Goal: Task Accomplishment & Management: Manage account settings

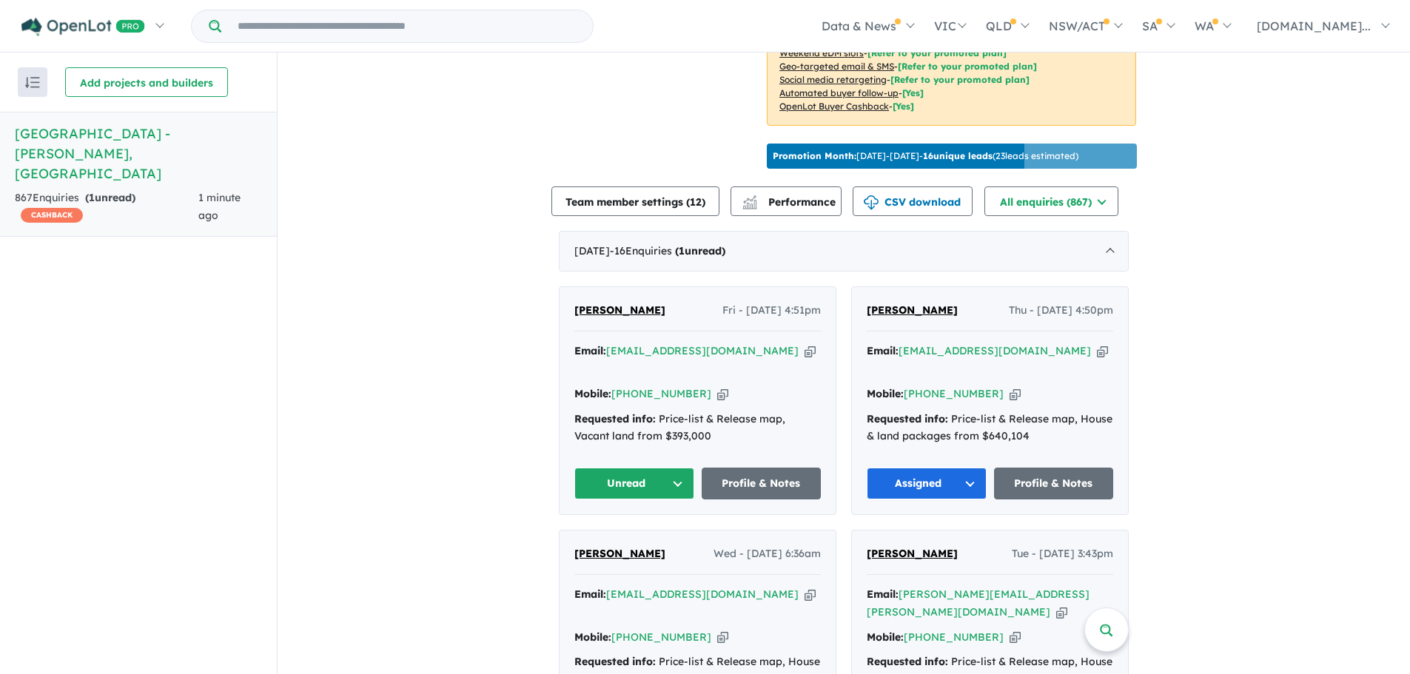
scroll to position [467, 0]
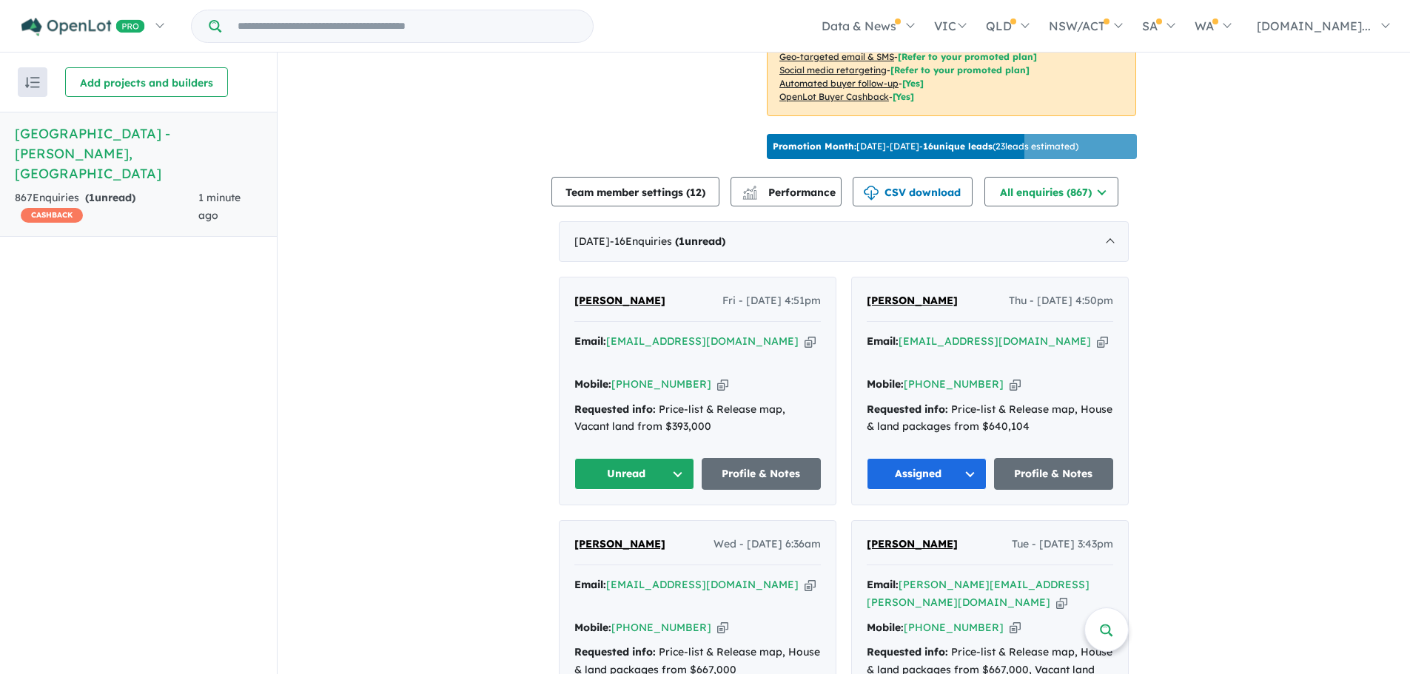
drag, startPoint x: 736, startPoint y: 322, endPoint x: 765, endPoint y: 295, distance: 40.3
click at [804, 334] on icon "button" at bounding box center [809, 342] width 11 height 16
click at [717, 377] on icon "button" at bounding box center [722, 385] width 11 height 16
click at [804, 334] on icon "button" at bounding box center [809, 342] width 11 height 16
drag, startPoint x: 659, startPoint y: 278, endPoint x: 566, endPoint y: 285, distance: 93.5
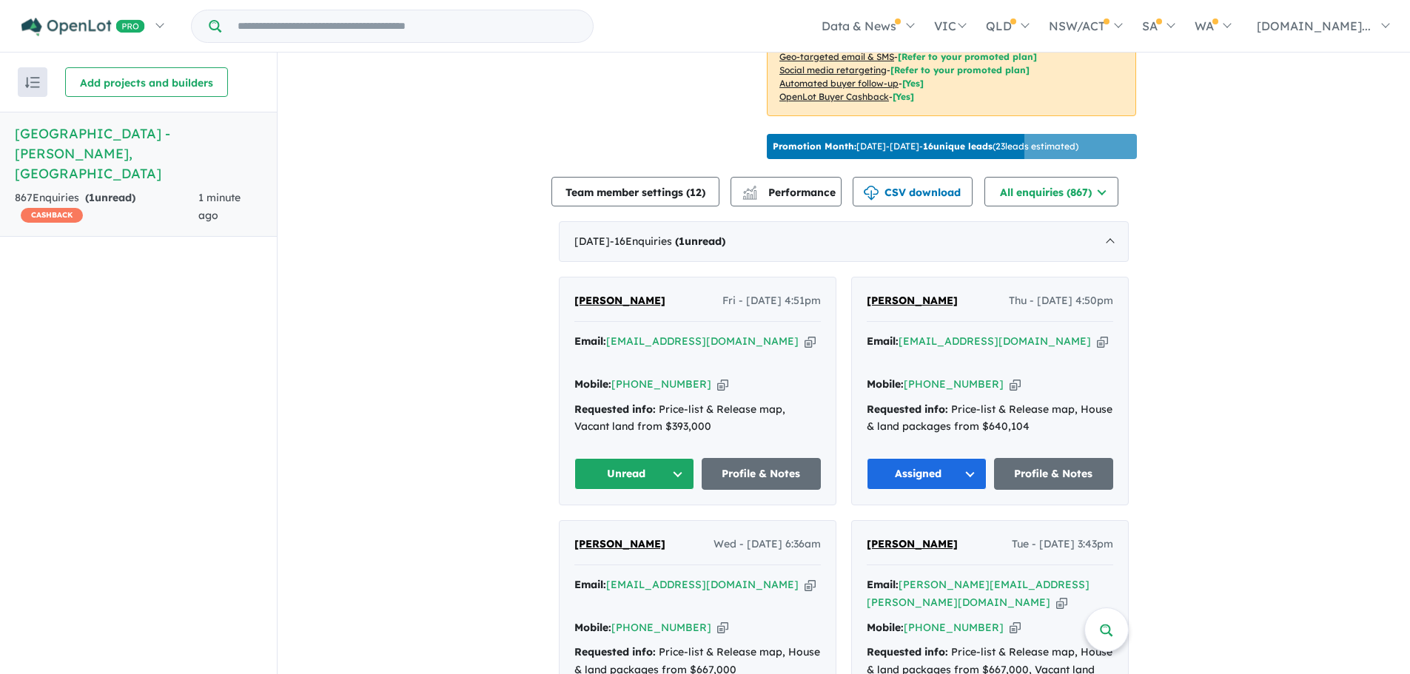
click at [566, 285] on div "Almalyn Bongco Fri - 19/09/2025, 4:51pm Email: almav_25@yahoo.com Copied! Mobil…" at bounding box center [697, 391] width 276 height 227
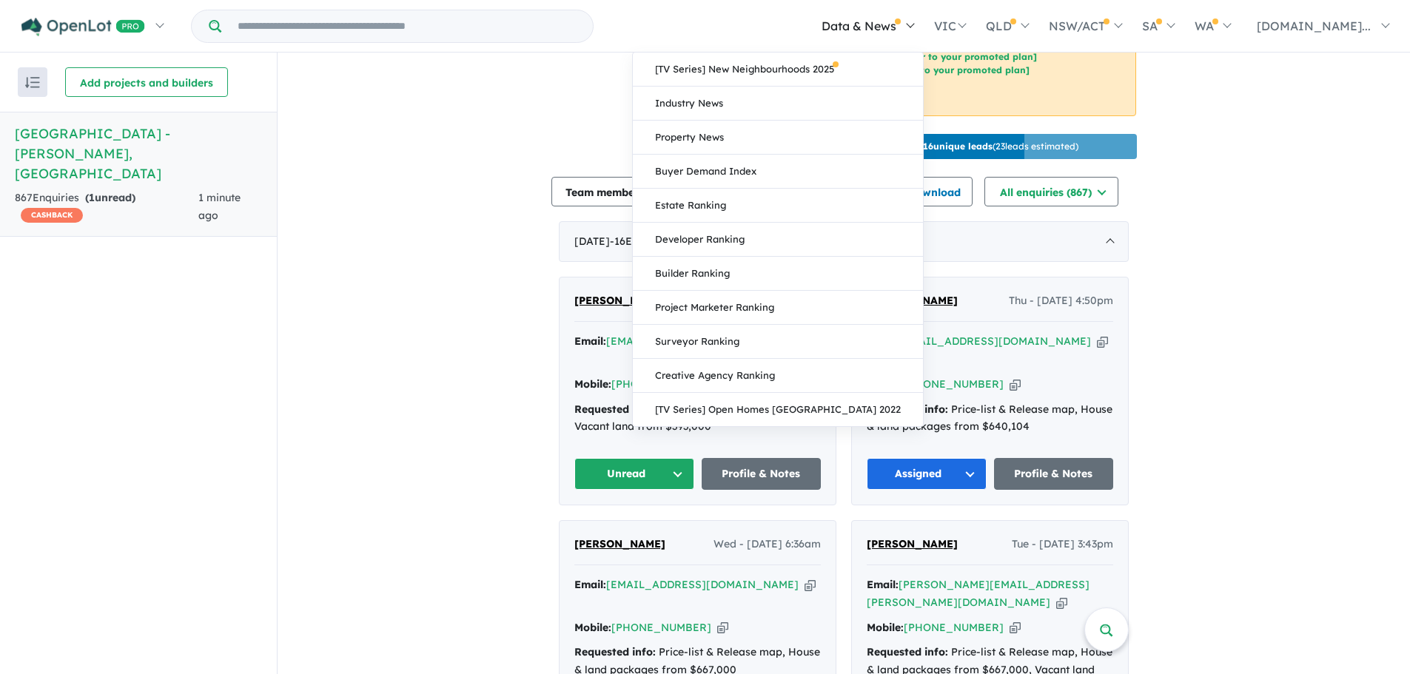
copy span "[PERSON_NAME]"
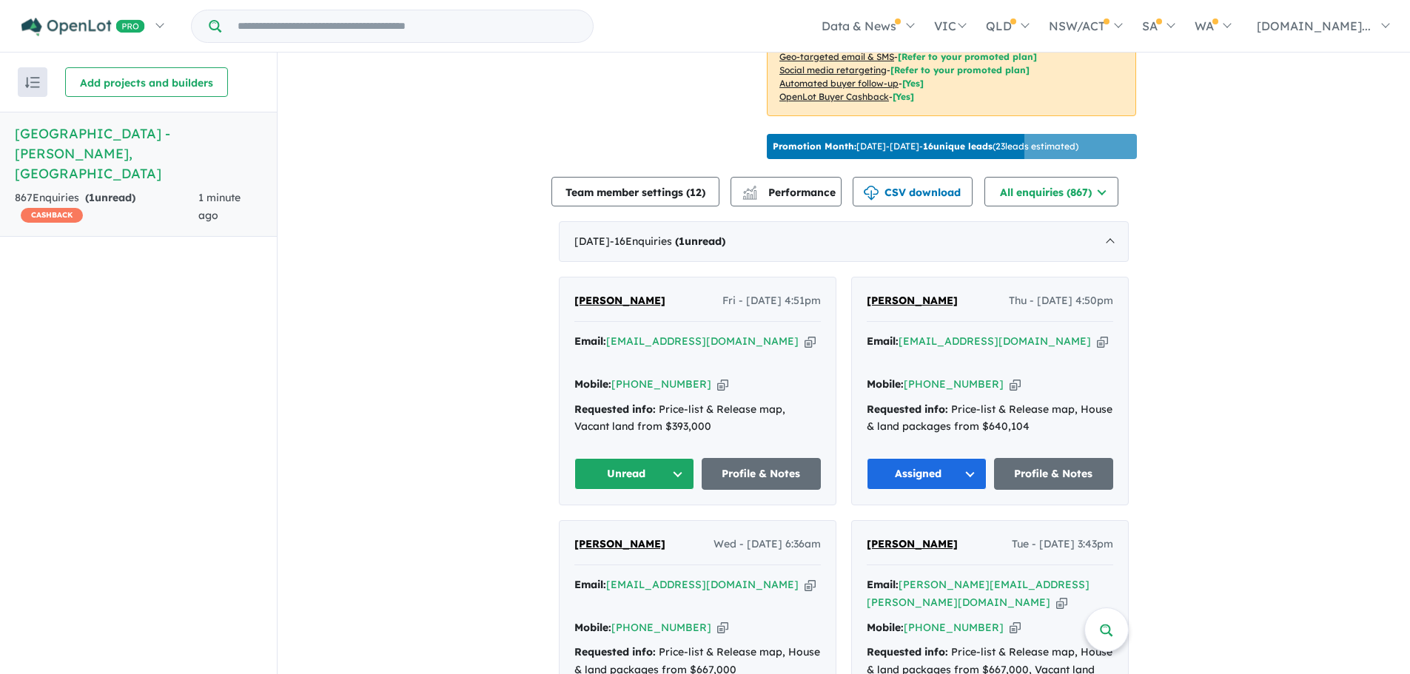
click at [657, 458] on button "Unread" at bounding box center [634, 474] width 120 height 32
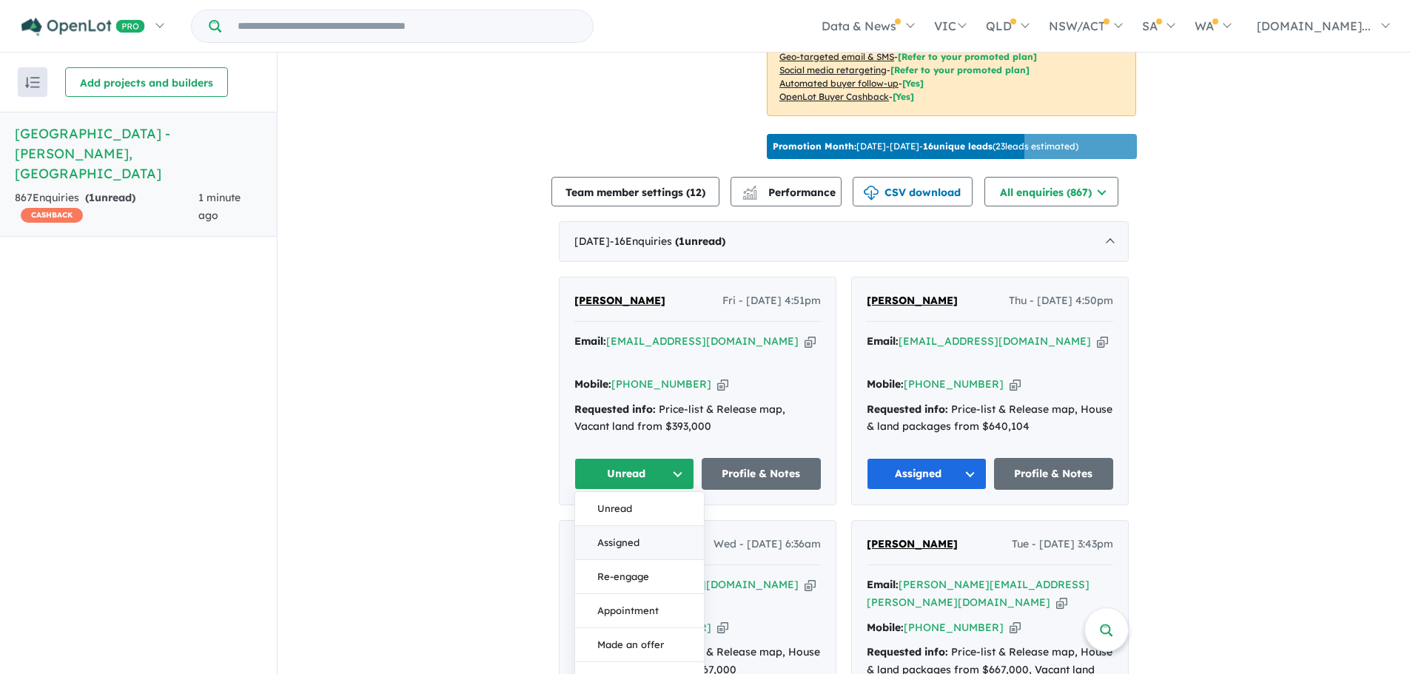
click at [659, 526] on button "Assigned" at bounding box center [639, 543] width 129 height 34
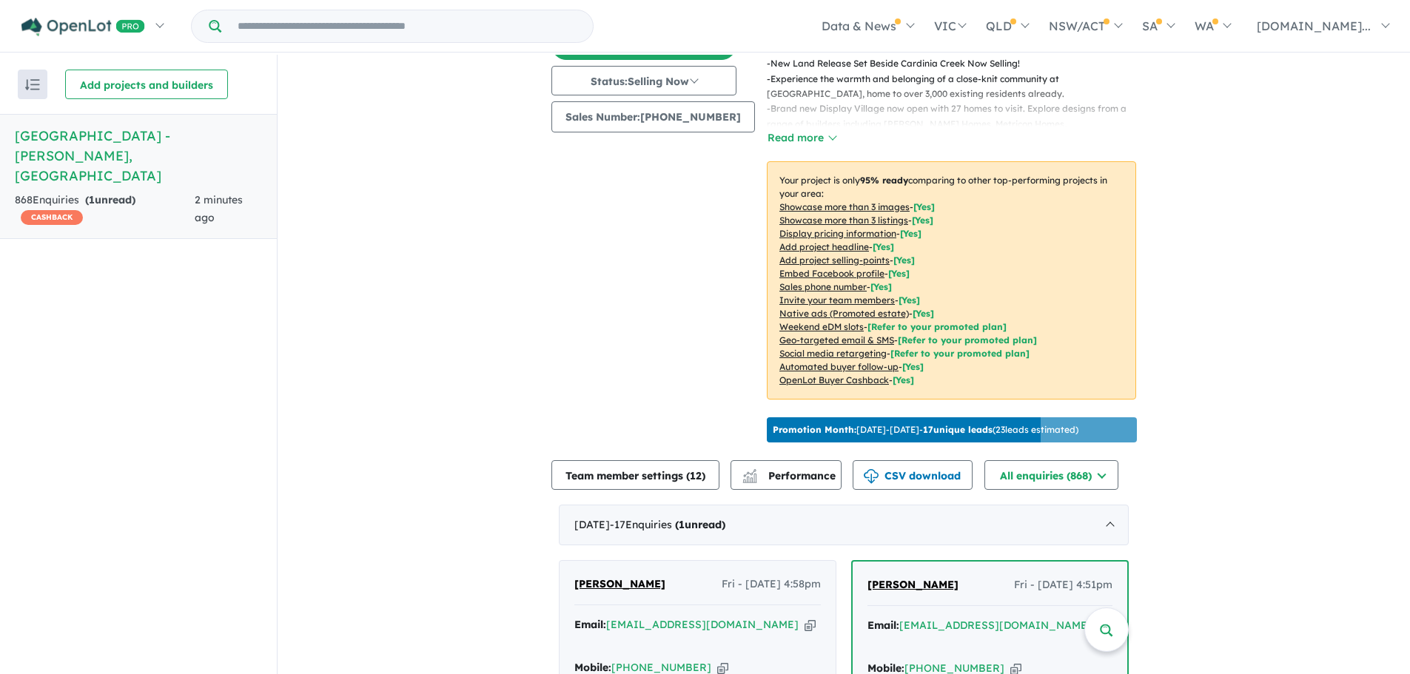
scroll to position [296, 0]
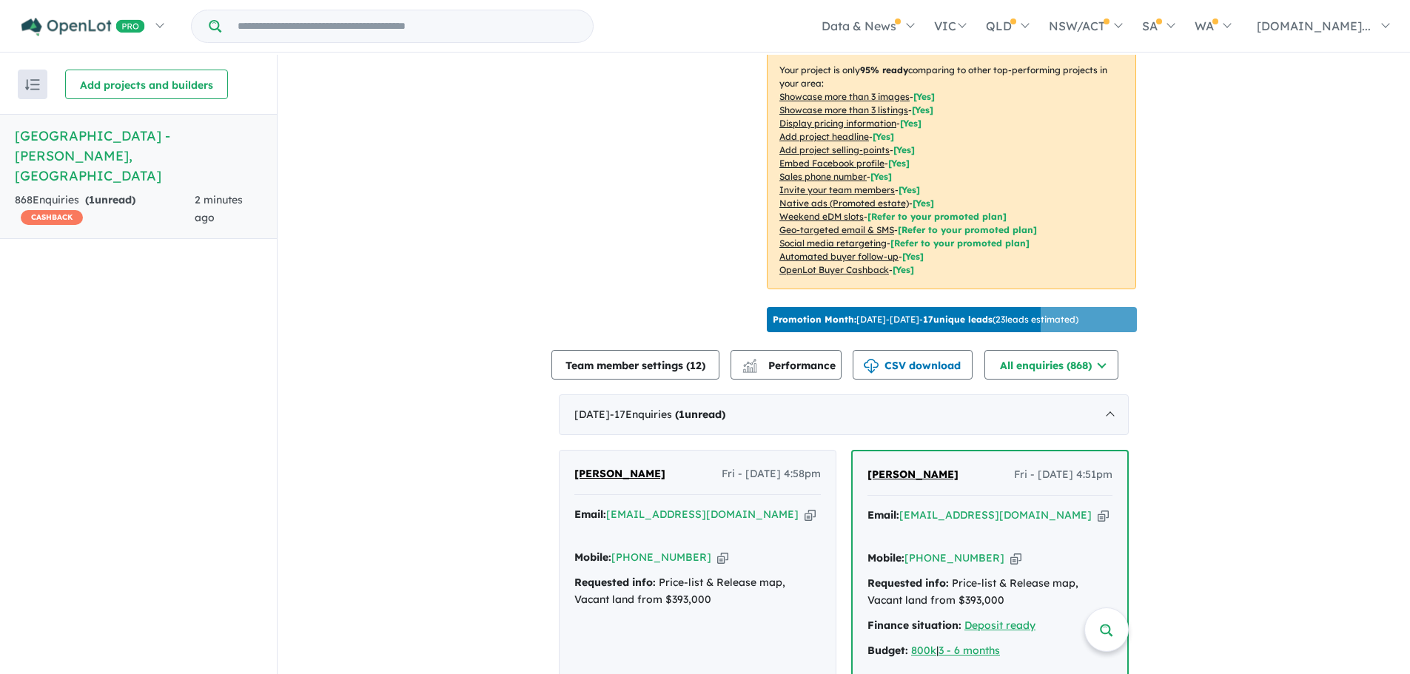
click at [756, 506] on div "Email: [EMAIL_ADDRESS][DOMAIN_NAME] Copied!" at bounding box center [697, 524] width 246 height 36
click at [804, 507] on icon "button" at bounding box center [809, 515] width 11 height 16
click at [717, 550] on icon "button" at bounding box center [722, 558] width 11 height 16
drag, startPoint x: 762, startPoint y: 494, endPoint x: 798, endPoint y: 421, distance: 80.8
click at [804, 507] on icon "button" at bounding box center [809, 515] width 11 height 16
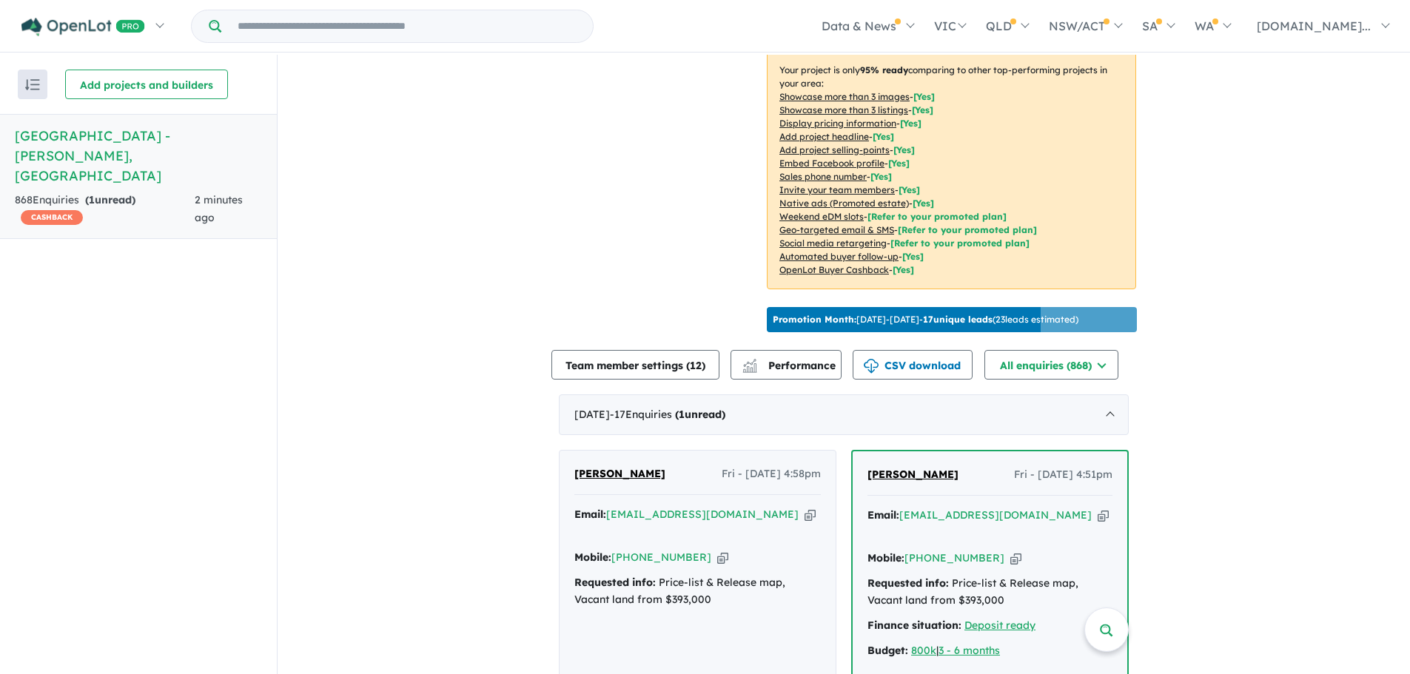
drag, startPoint x: 653, startPoint y: 457, endPoint x: 924, endPoint y: 11, distance: 521.0
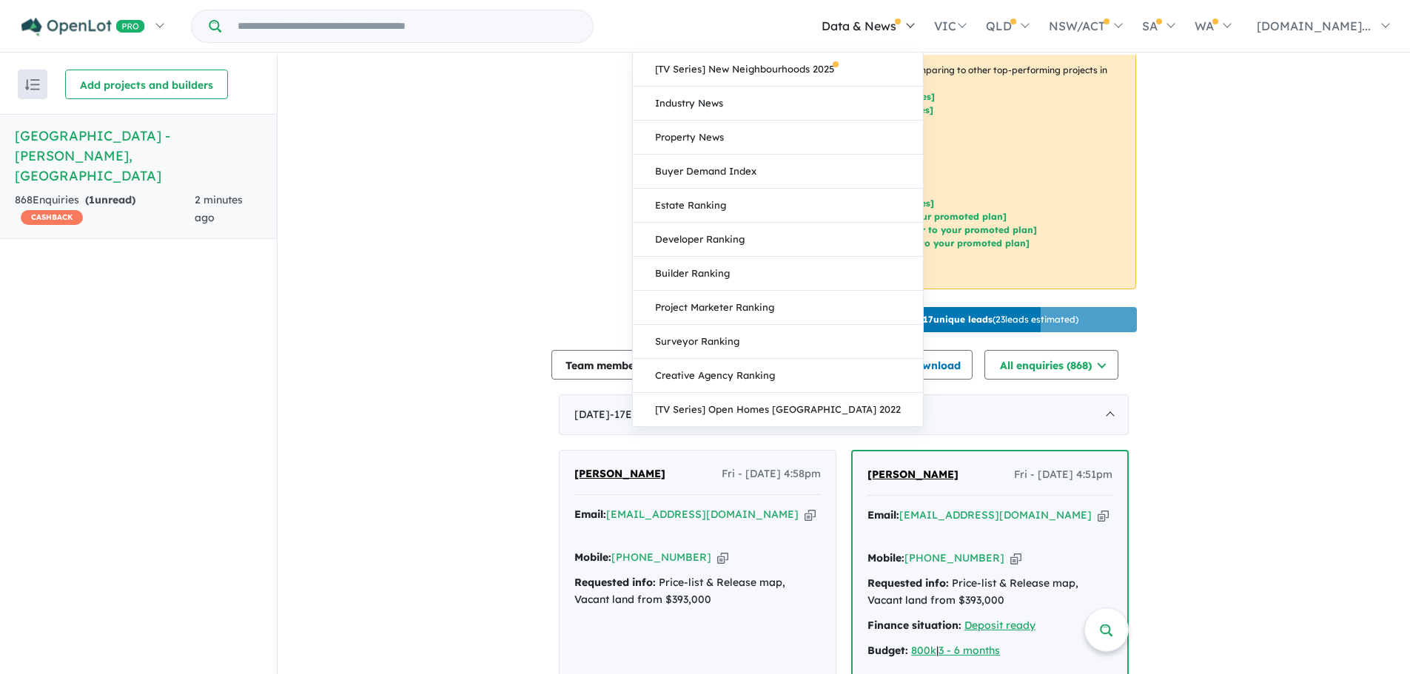
copy span "[PERSON_NAME]"
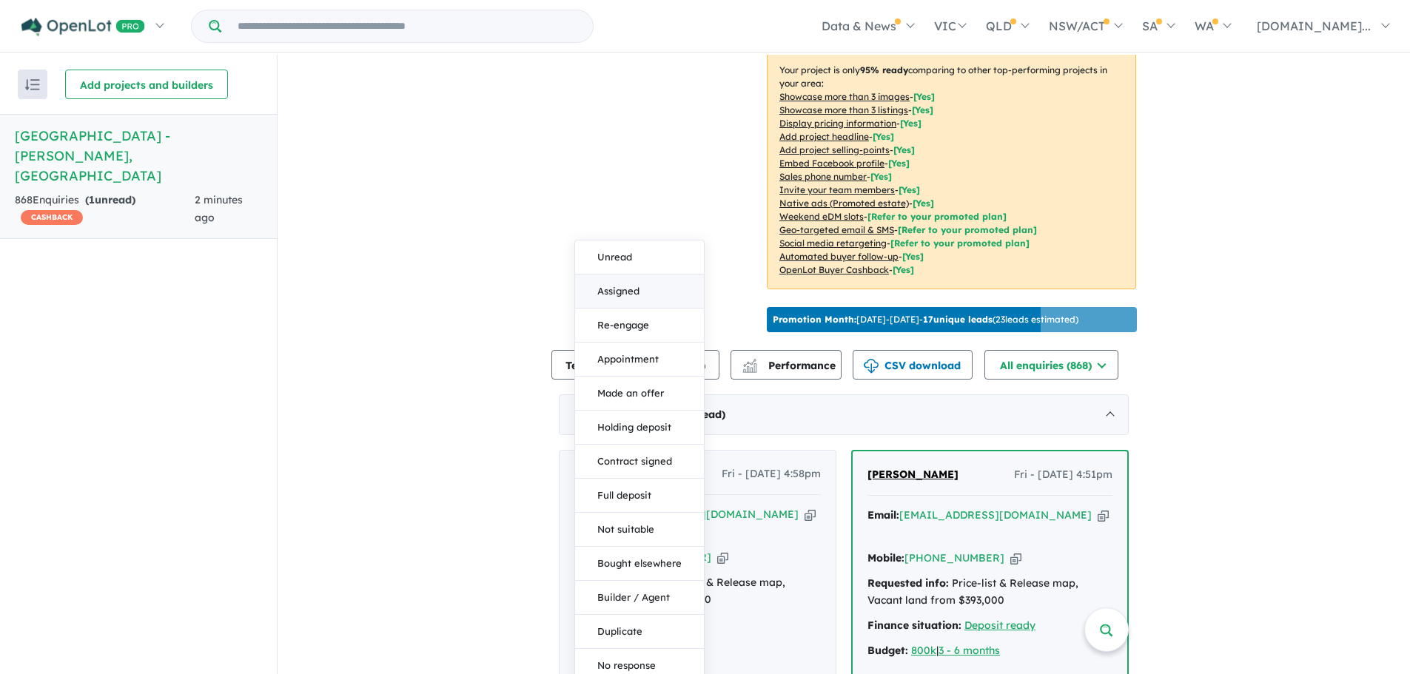
click at [630, 275] on button "Assigned" at bounding box center [639, 292] width 129 height 34
